Goal: Information Seeking & Learning: Compare options

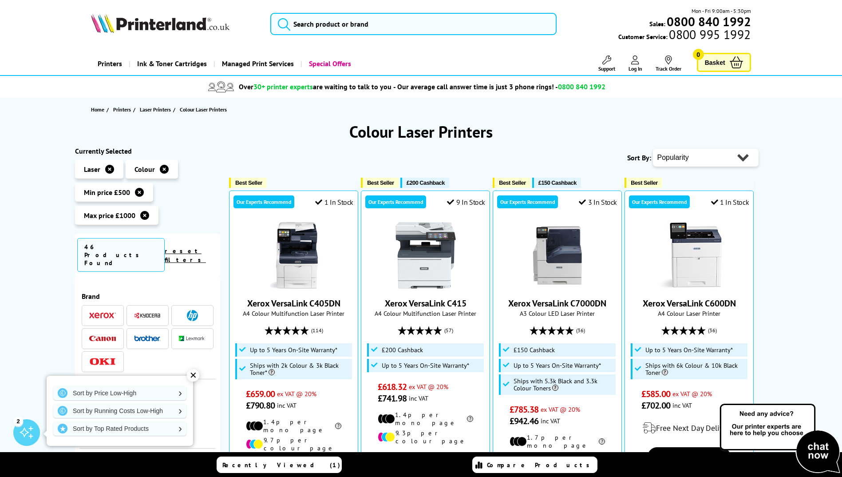
click at [704, 161] on select "Popularity Rating Price - Low to High Price - High to Low Running Costs - Low t…" at bounding box center [706, 158] width 106 height 18
select select "Price Ascending"
click at [653, 149] on select "Popularity Rating Price - Low to High Price - High to Low Running Costs - Low t…" at bounding box center [706, 158] width 106 height 18
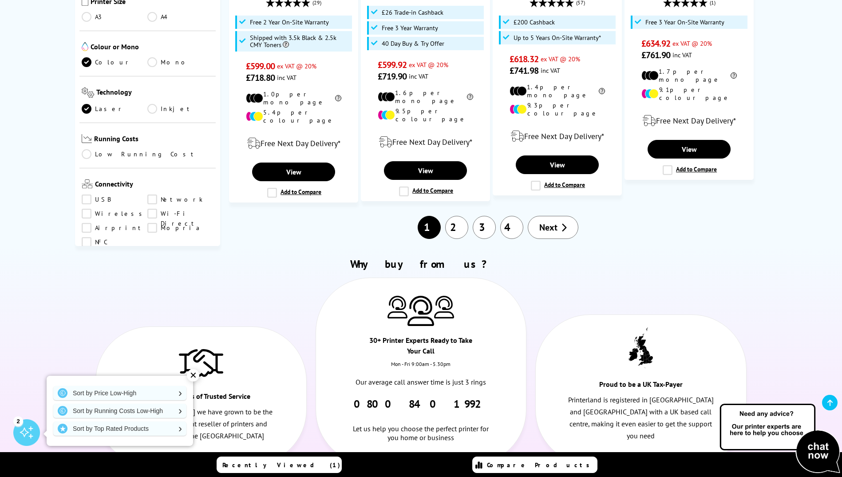
scroll to position [1021, 0]
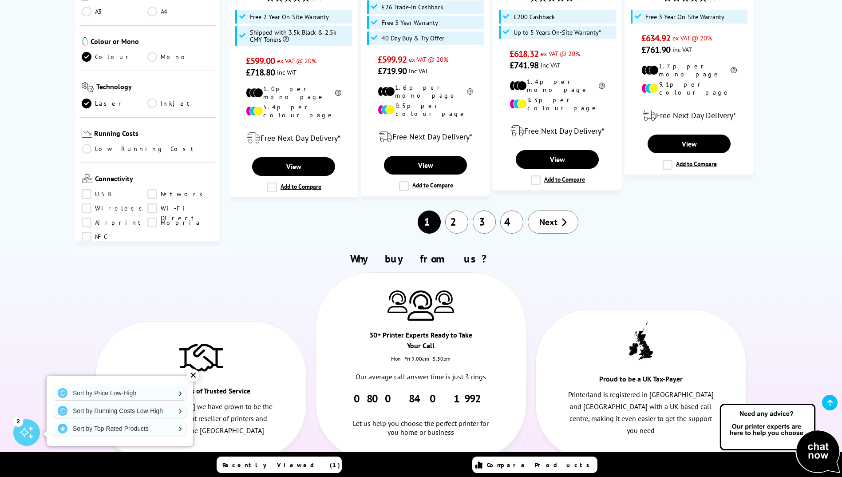
click at [485, 210] on link "3" at bounding box center [484, 221] width 23 height 23
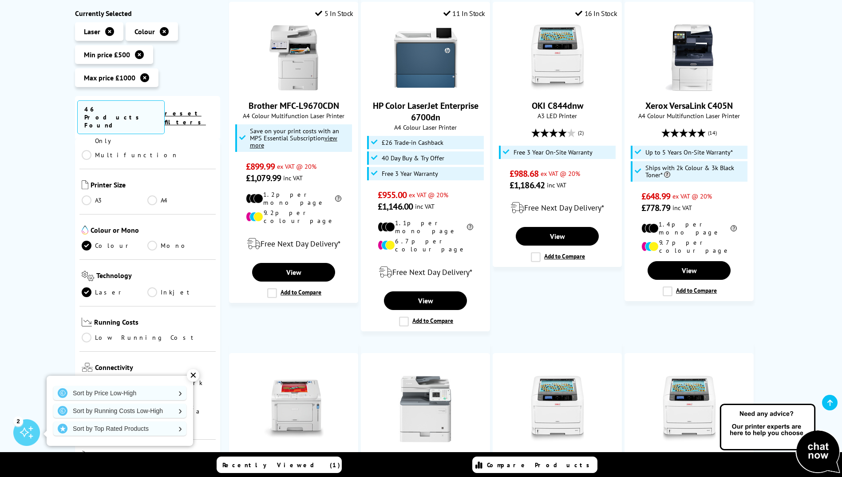
scroll to position [222, 0]
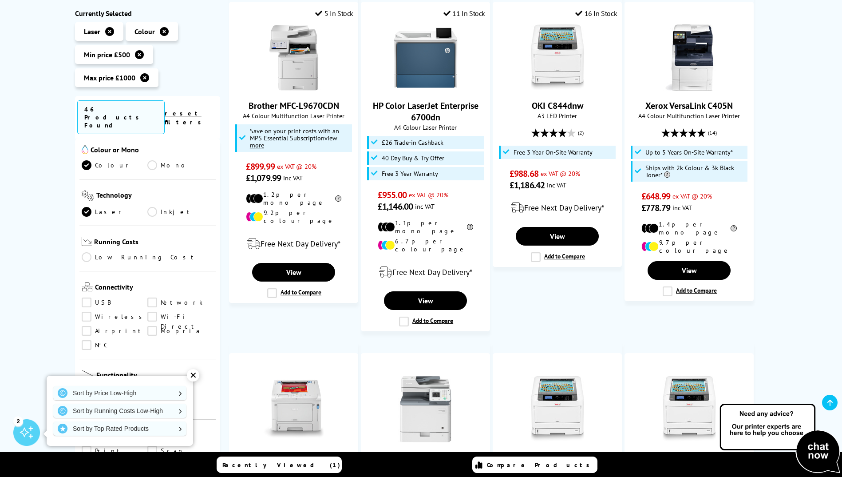
click at [190, 377] on div "✕" at bounding box center [193, 375] width 12 height 12
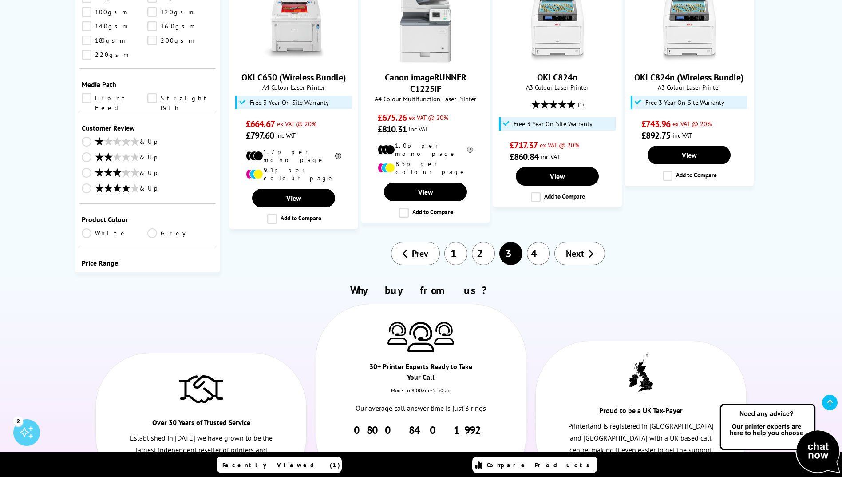
scroll to position [977, 0]
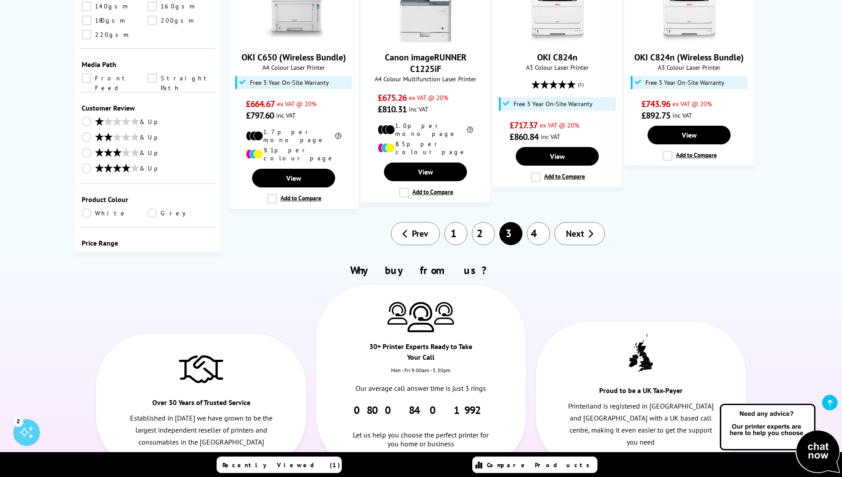
click at [201, 254] on select "0 100 200 300 400 500 600 700 800 900 1000 2000 3000 4000 5000 6000 8000 10000 …" at bounding box center [180, 259] width 66 height 11
select select "800"
click at [147, 254] on select "0 100 200 300 400 500 600 700 800 900 1000 2000 3000 4000 5000 6000 8000 10000 …" at bounding box center [180, 259] width 66 height 11
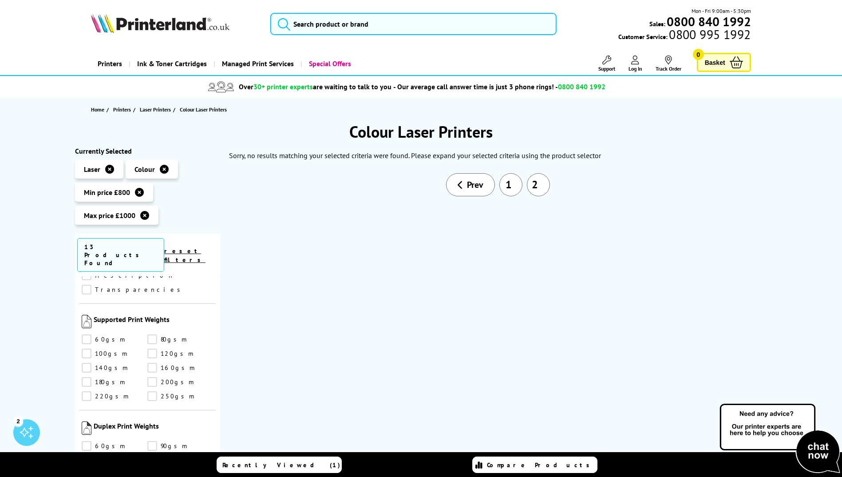
click at [510, 188] on link "1" at bounding box center [510, 184] width 23 height 23
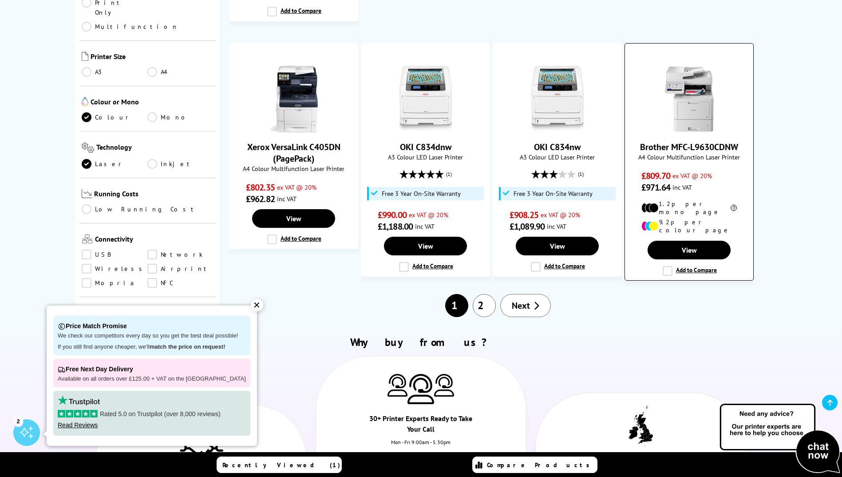
scroll to position [932, 0]
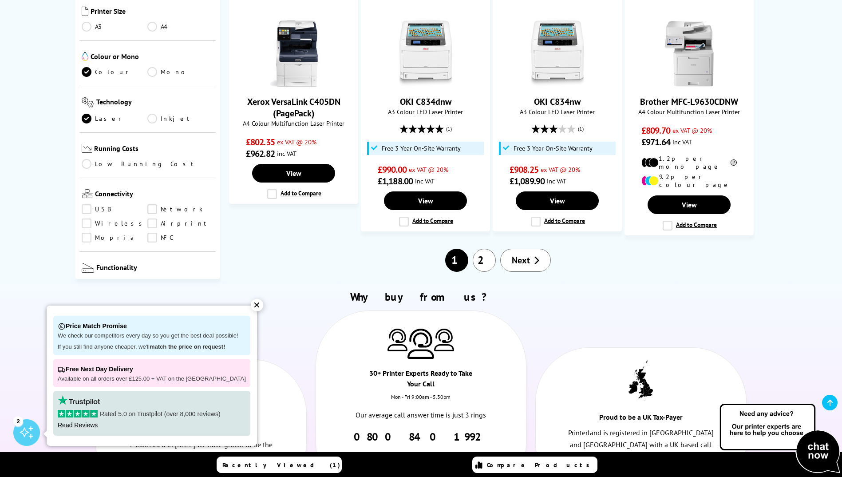
click at [479, 249] on link "2" at bounding box center [484, 260] width 23 height 23
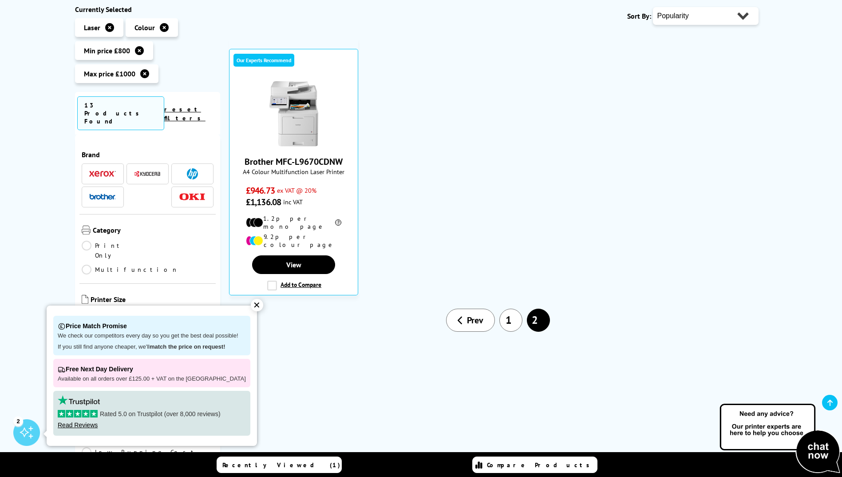
scroll to position [178, 0]
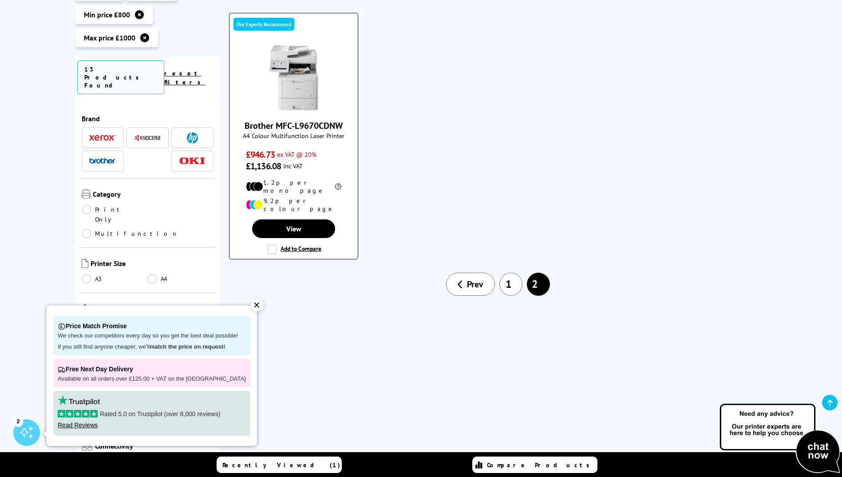
click at [305, 126] on link "Brother MFC-L9670CDNW" at bounding box center [294, 126] width 98 height 12
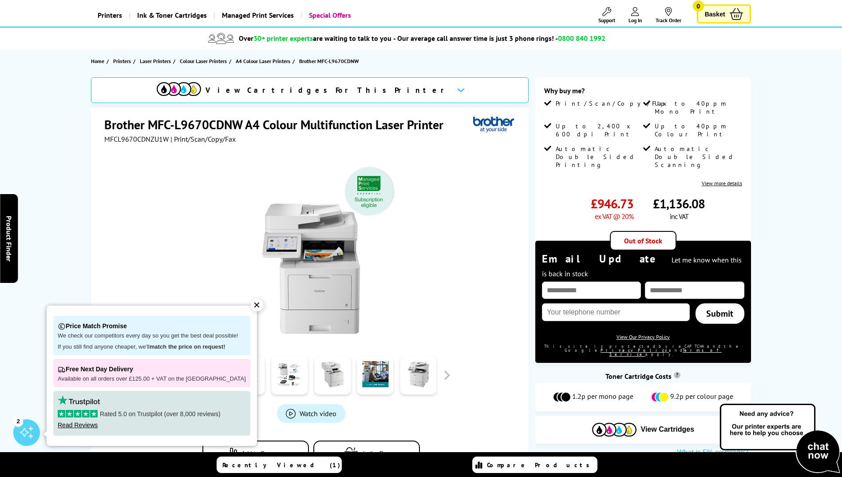
scroll to position [44, 0]
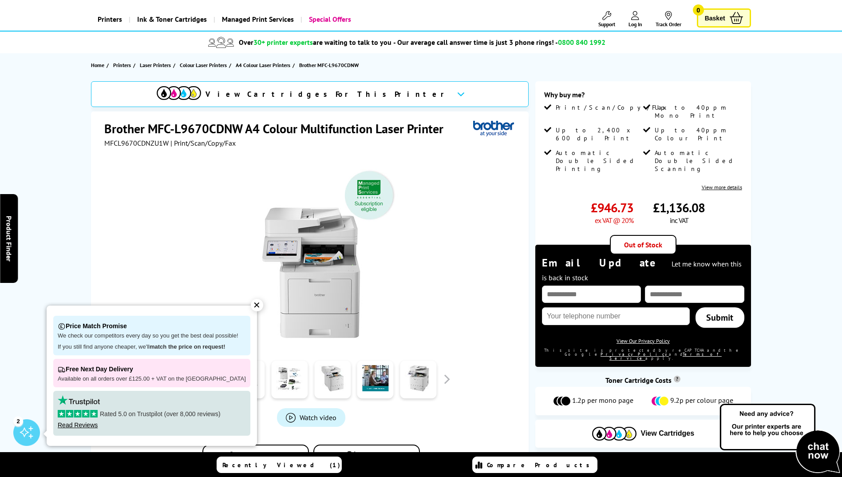
click at [725, 184] on link "View more details" at bounding box center [722, 187] width 40 height 7
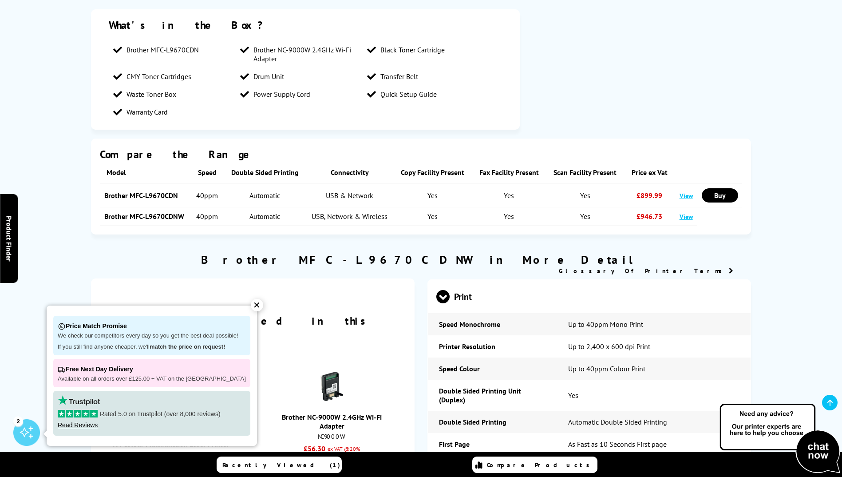
scroll to position [845, 0]
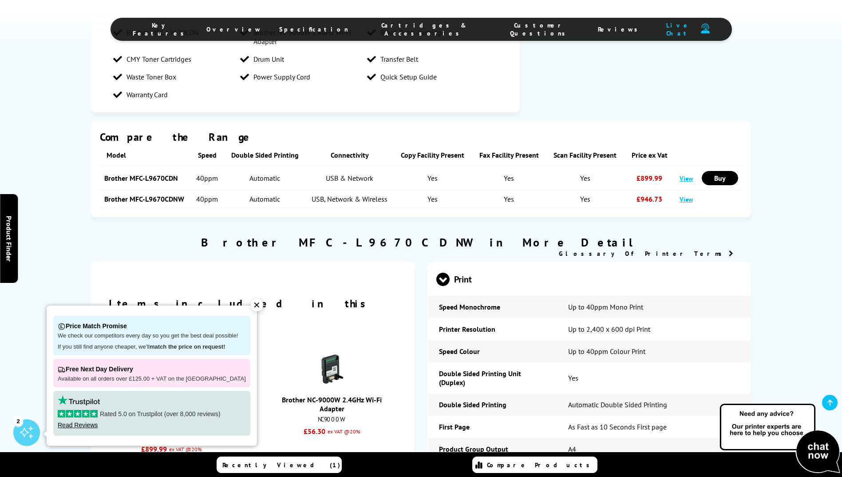
click at [164, 199] on link "Brother MFC-L9670CDNW" at bounding box center [144, 198] width 80 height 9
